Goal: Task Accomplishment & Management: Use online tool/utility

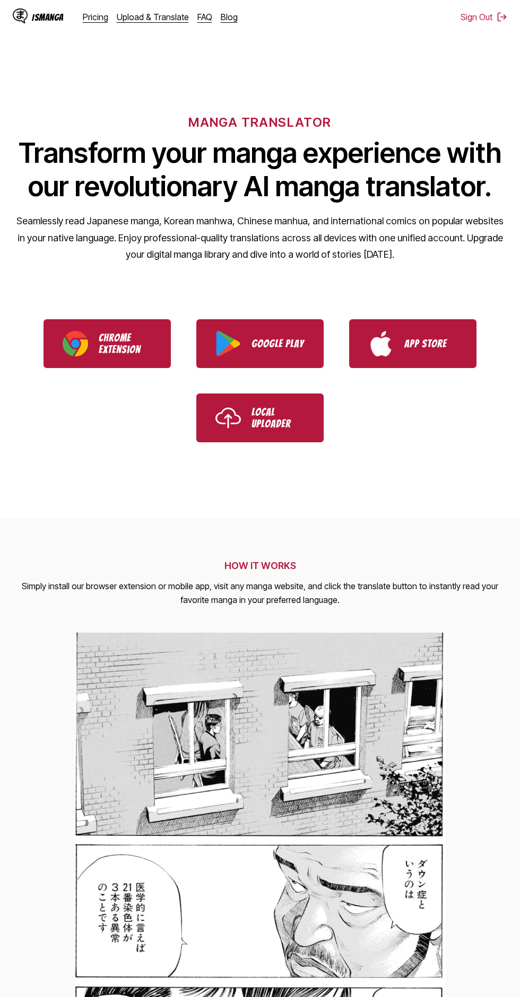
click at [393, 912] on img at bounding box center [260, 968] width 371 height 671
click at [159, 15] on link "Upload & Translate" at bounding box center [153, 17] width 72 height 11
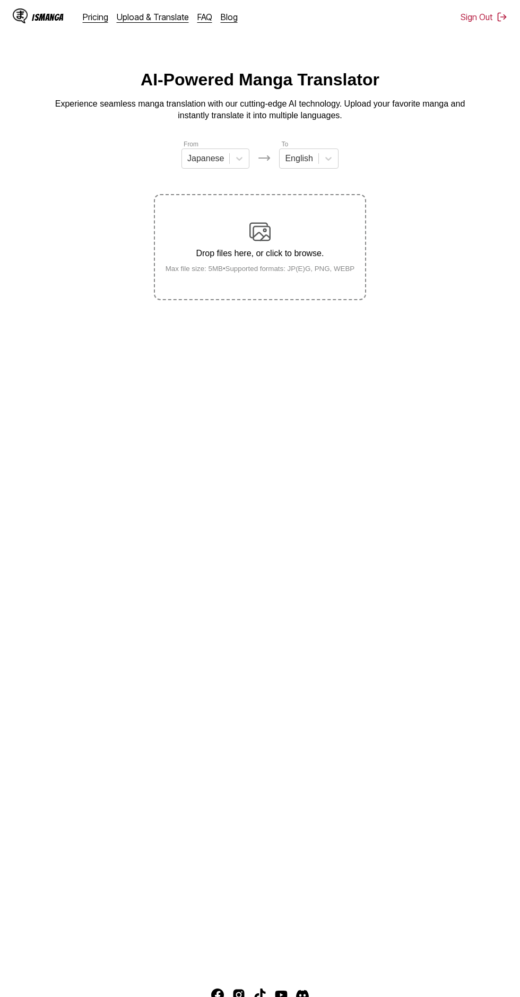
click at [161, 13] on link "Upload & Translate" at bounding box center [153, 17] width 72 height 11
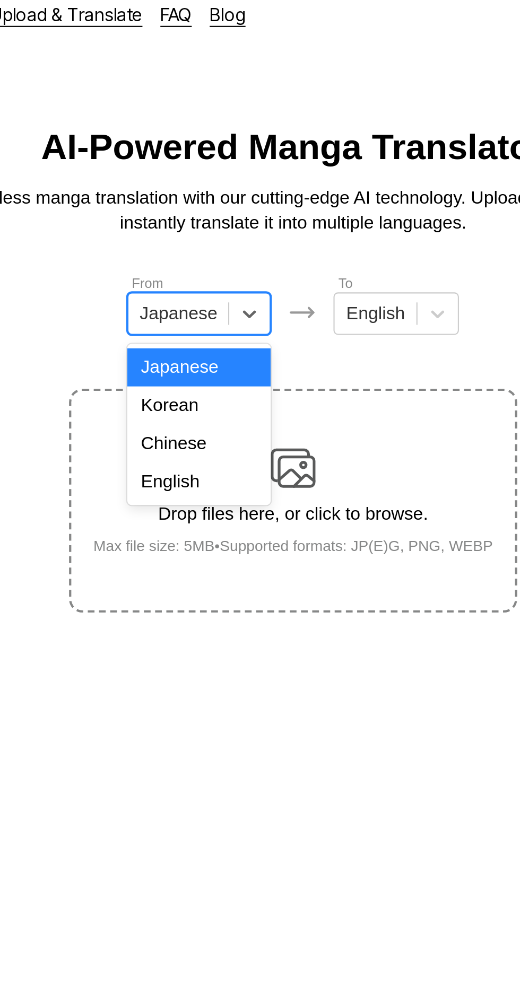
click at [229, 239] on div "English" at bounding box center [215, 238] width 68 height 18
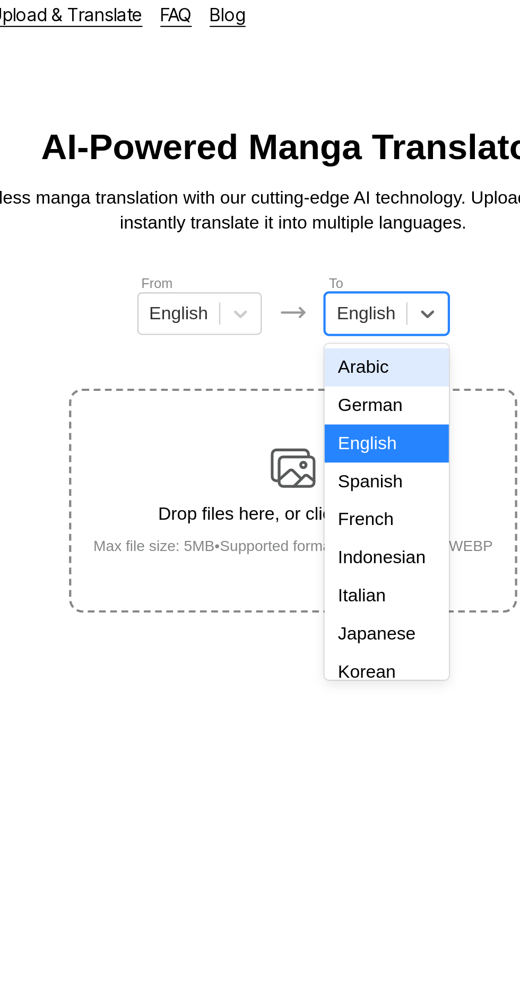
click at [311, 270] on div "Indonesian" at bounding box center [304, 274] width 59 height 18
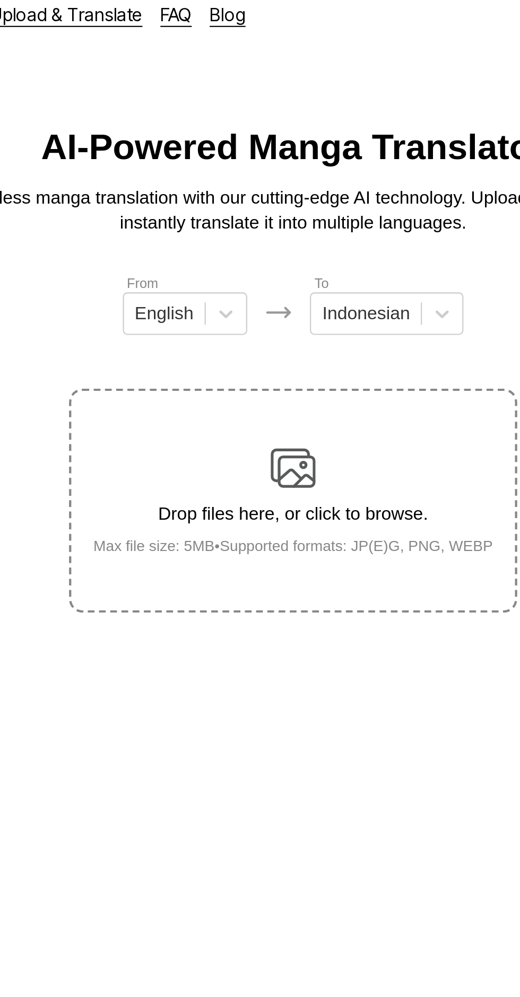
click at [267, 221] on img at bounding box center [259, 231] width 21 height 21
click at [0, 0] on input "Drop files here, or click to browse. Max file size: 5MB • Supported formats: JP…" at bounding box center [0, 0] width 0 height 0
